Goal: Task Accomplishment & Management: Manage account settings

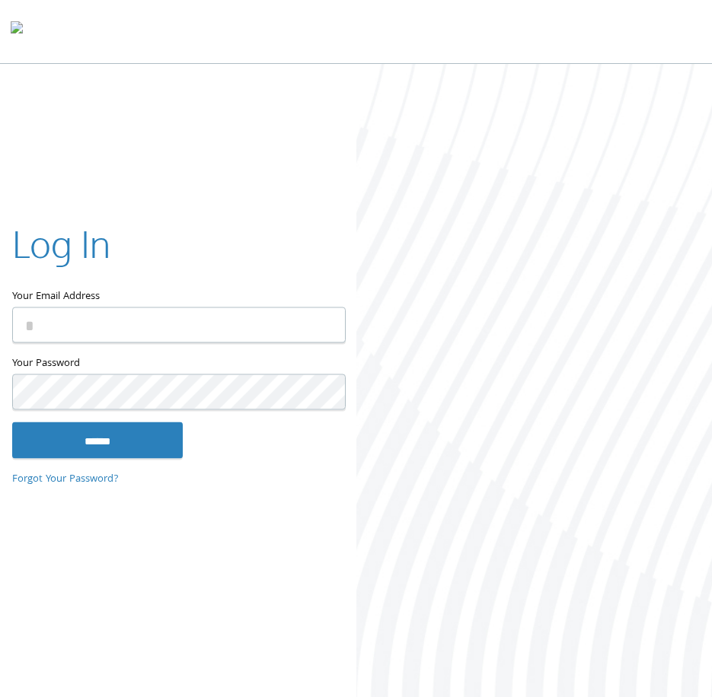
type input "**********"
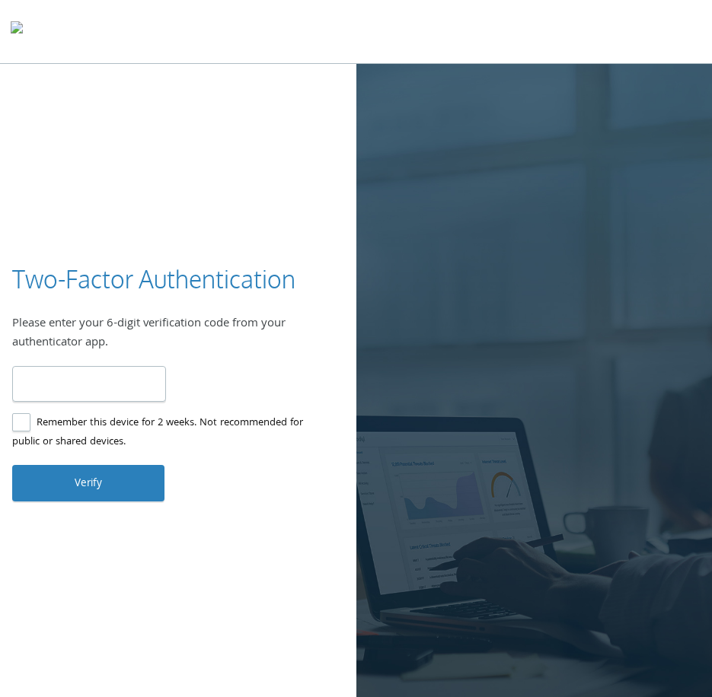
click at [43, 420] on label "Remember this device for 2 weeks. Not recommended for public or shared devices." at bounding box center [172, 433] width 320 height 38
click at [104, 377] on input "number" at bounding box center [89, 384] width 154 height 36
type input "******"
